Goal: Information Seeking & Learning: Check status

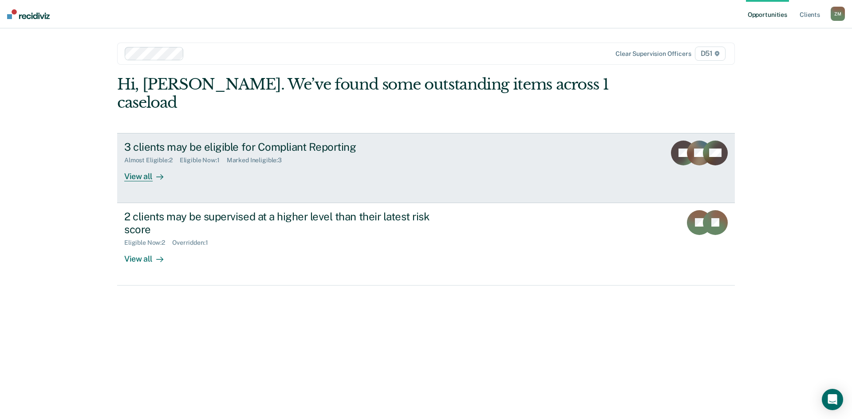
click at [150, 164] on div "View all" at bounding box center [149, 172] width 50 height 17
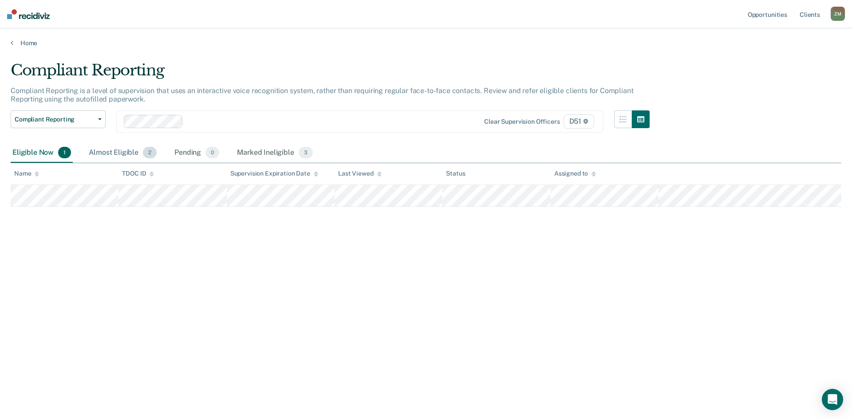
click at [117, 152] on div "Almost Eligible 2" at bounding box center [122, 153] width 71 height 20
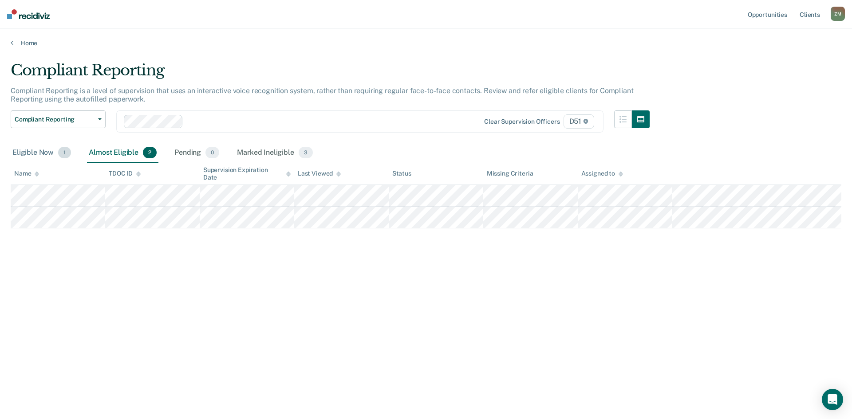
click at [43, 155] on div "Eligible Now 1" at bounding box center [42, 153] width 62 height 20
